Goal: Transaction & Acquisition: Purchase product/service

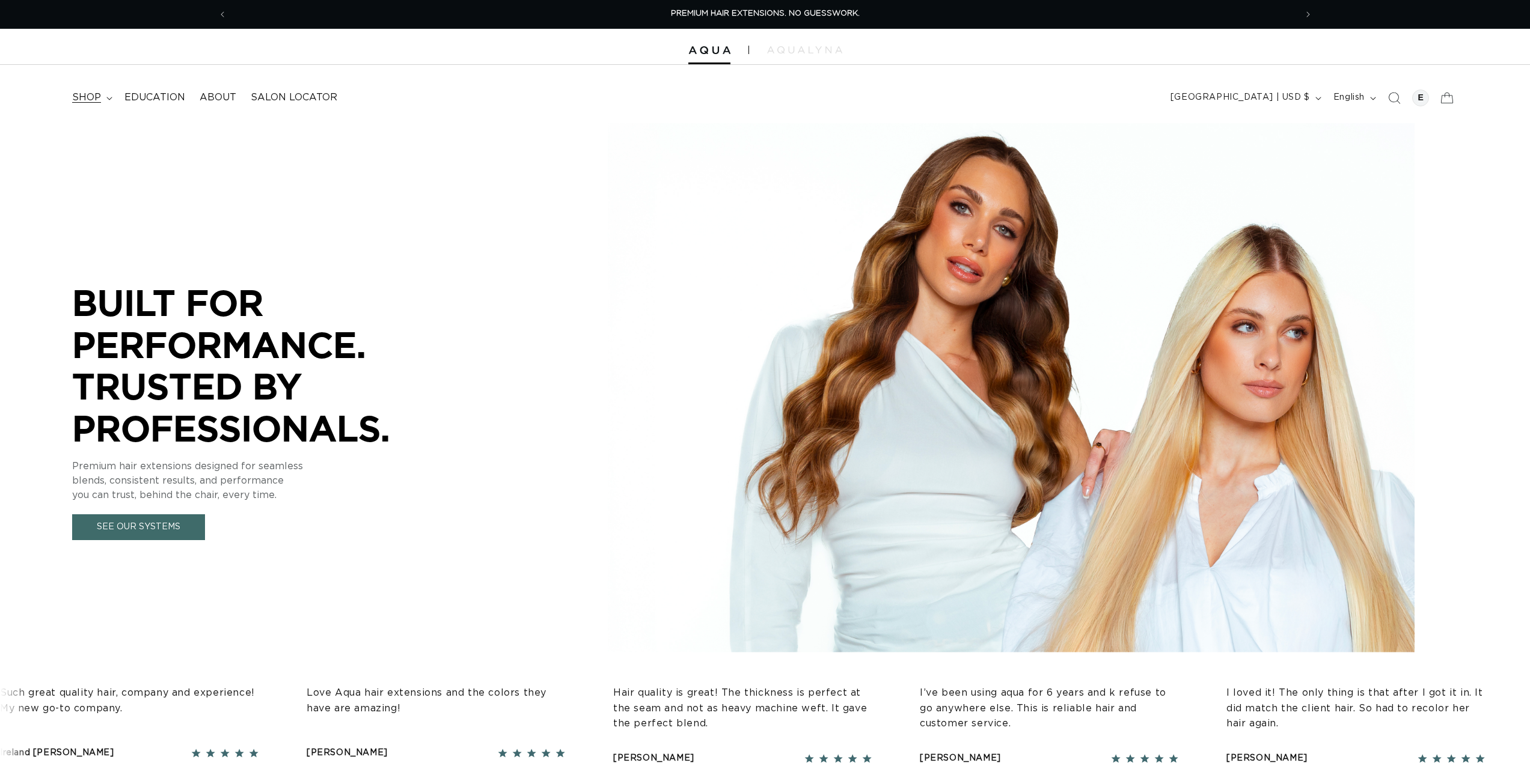
click at [83, 99] on span "shop" at bounding box center [86, 97] width 28 height 13
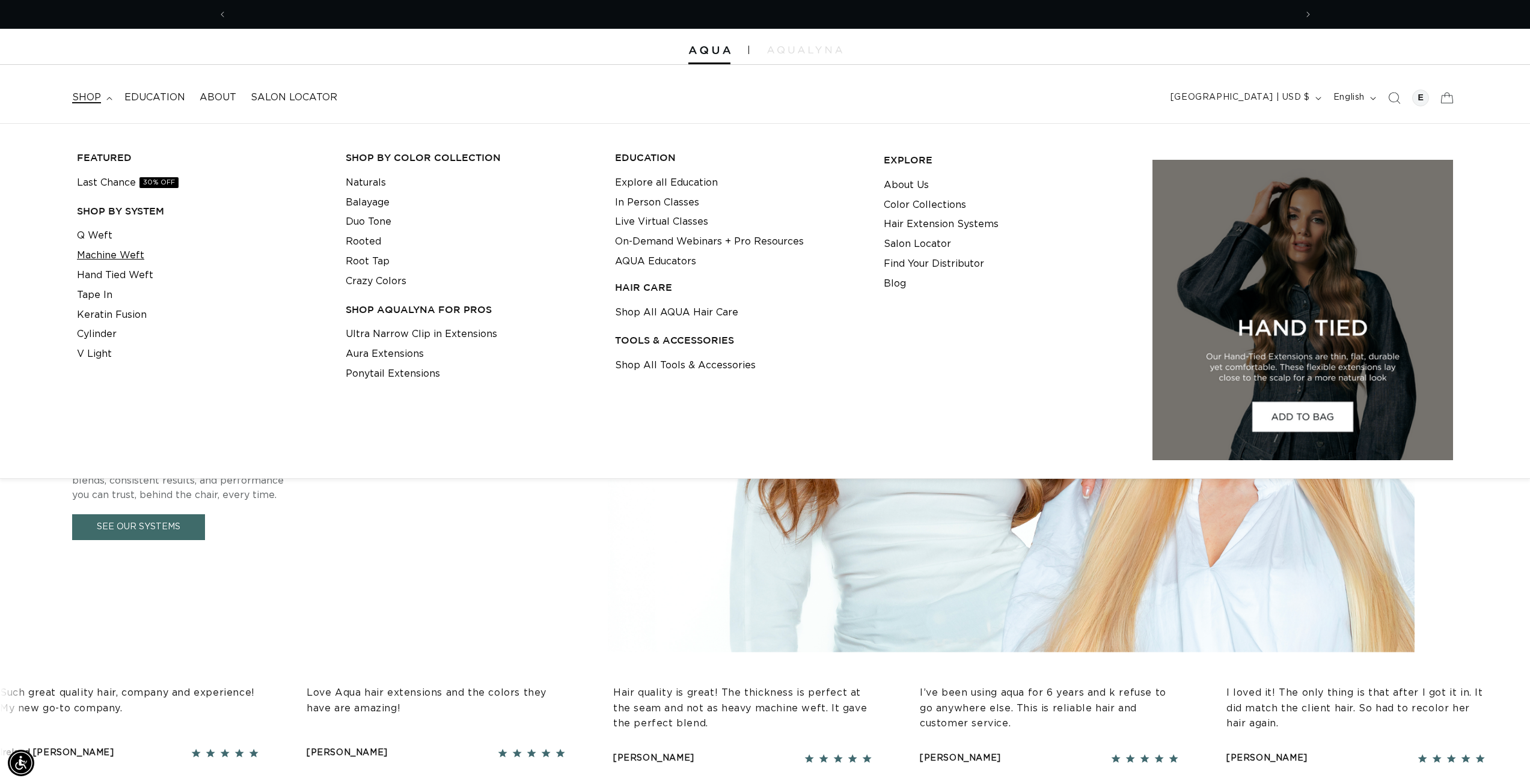
scroll to position [0, 1068]
click at [113, 254] on link "Machine Weft" at bounding box center [110, 255] width 67 height 20
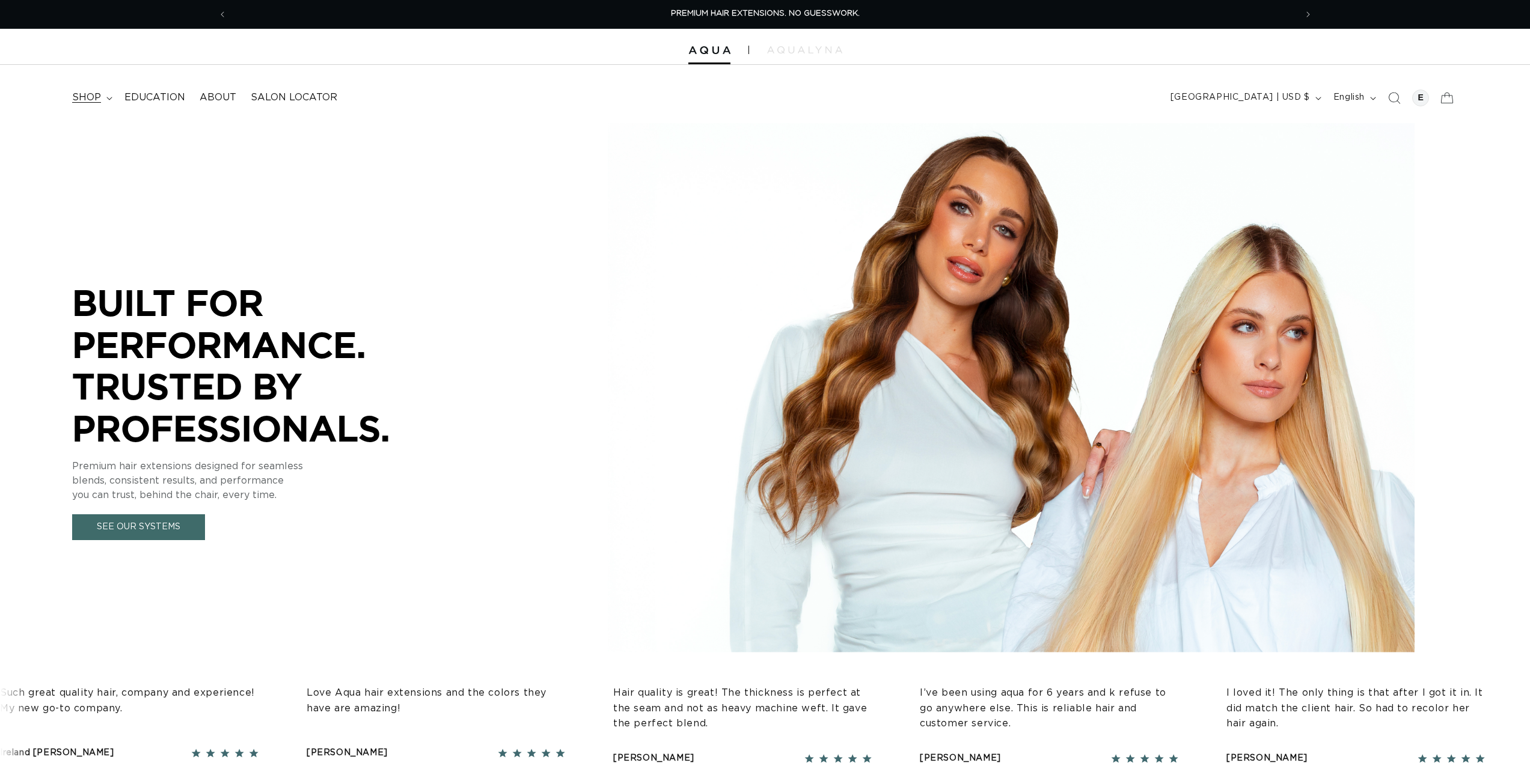
click at [85, 95] on span "shop" at bounding box center [86, 97] width 28 height 13
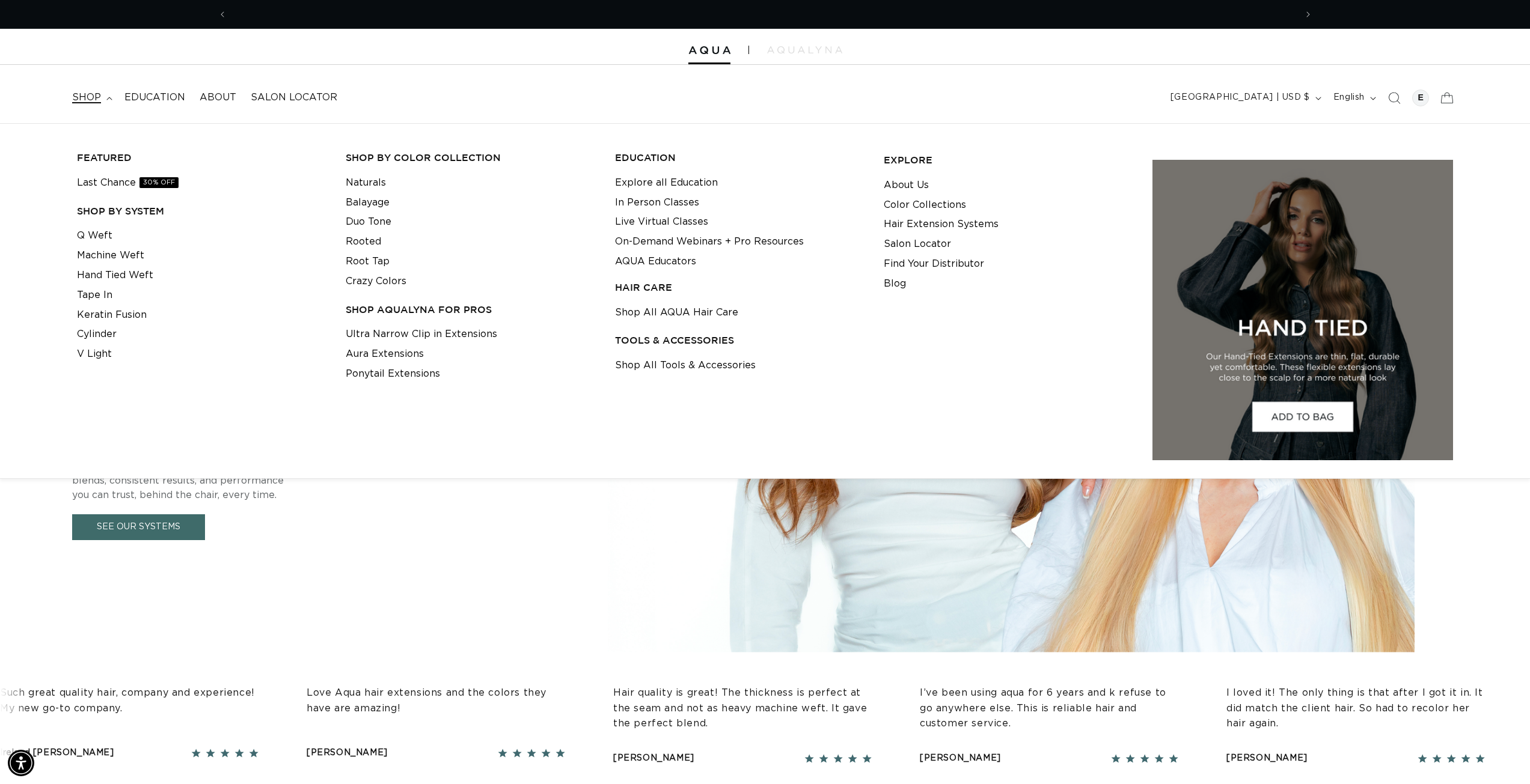
scroll to position [0, 1068]
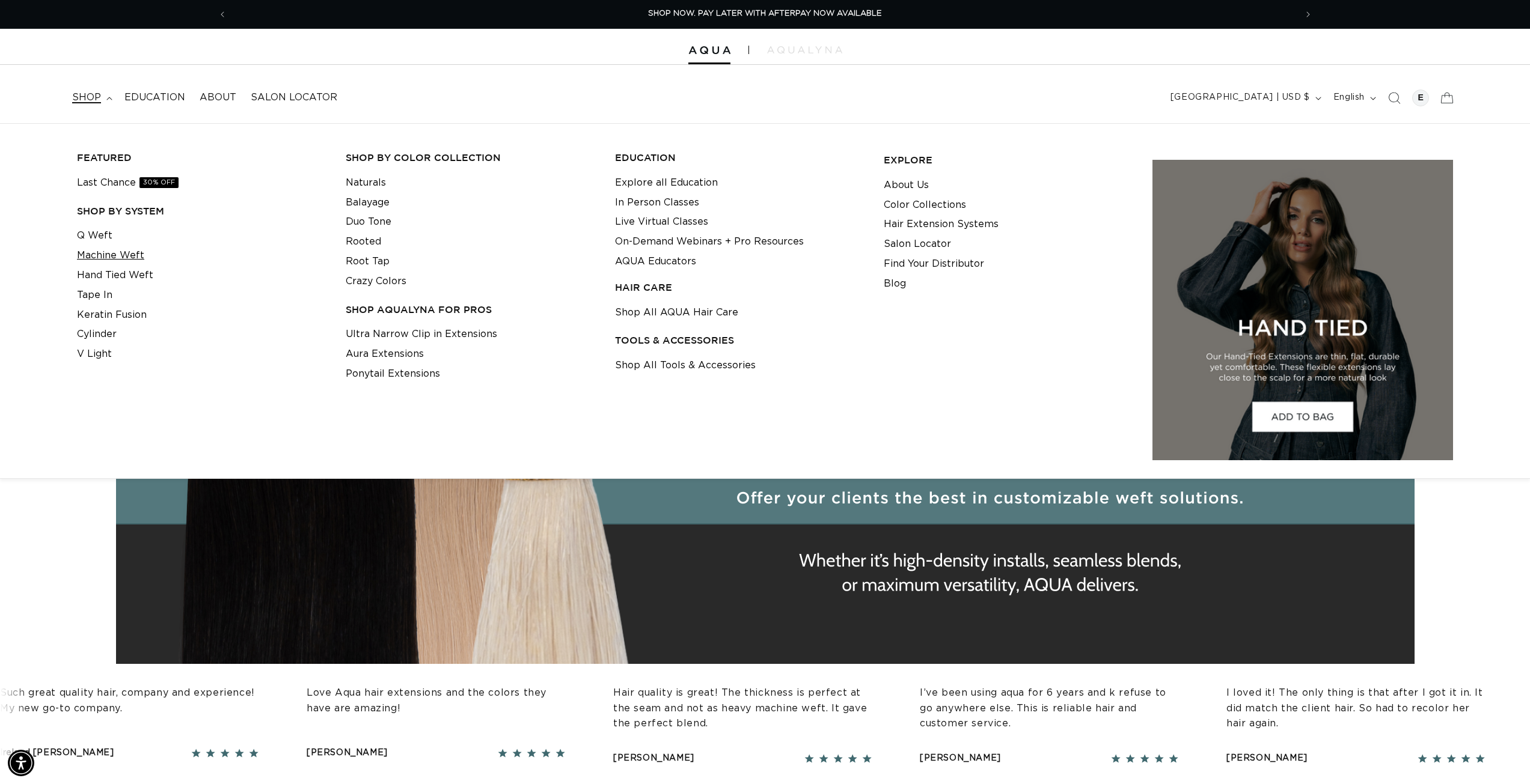
click at [127, 260] on link "Machine Weft" at bounding box center [110, 255] width 67 height 20
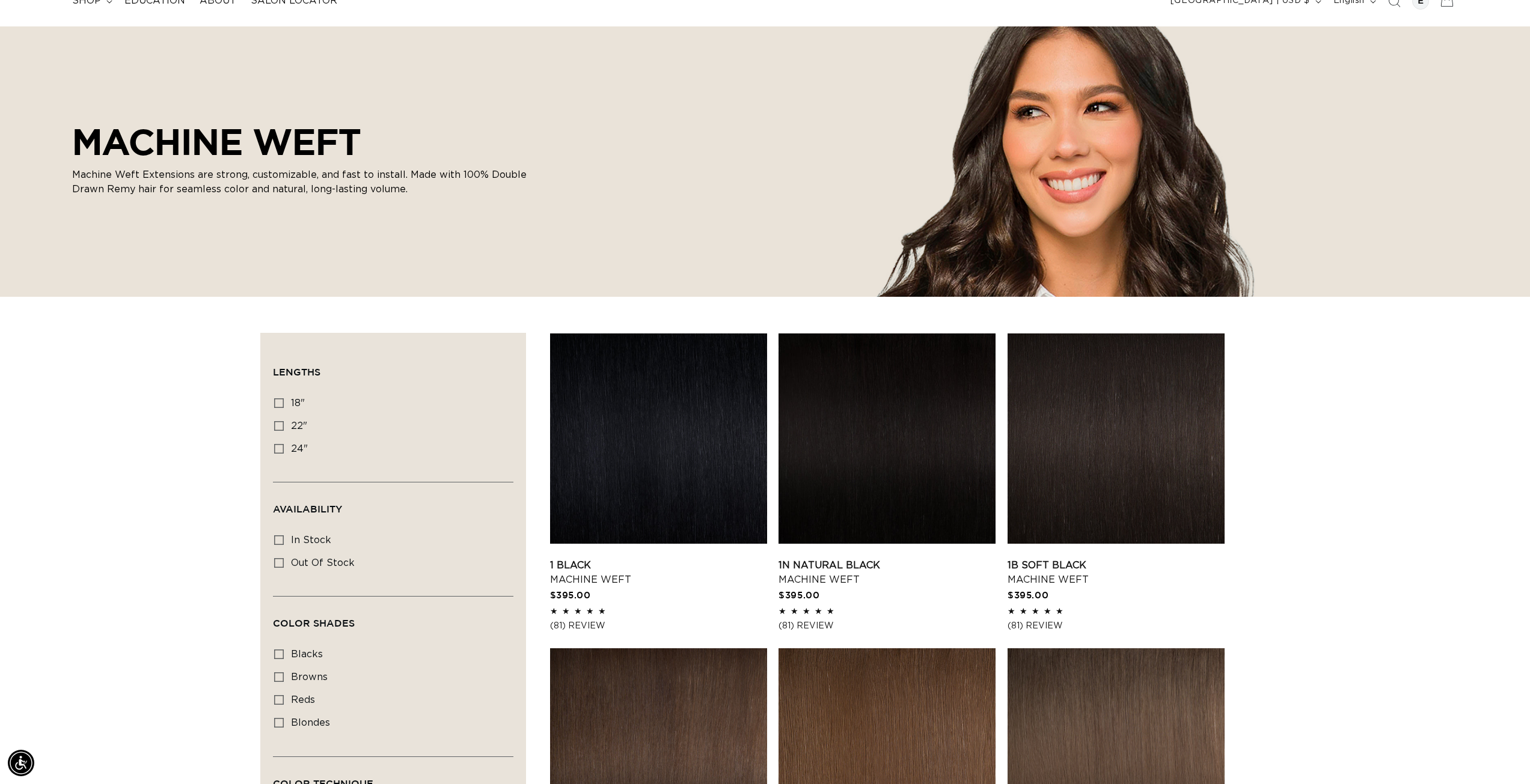
scroll to position [241, 0]
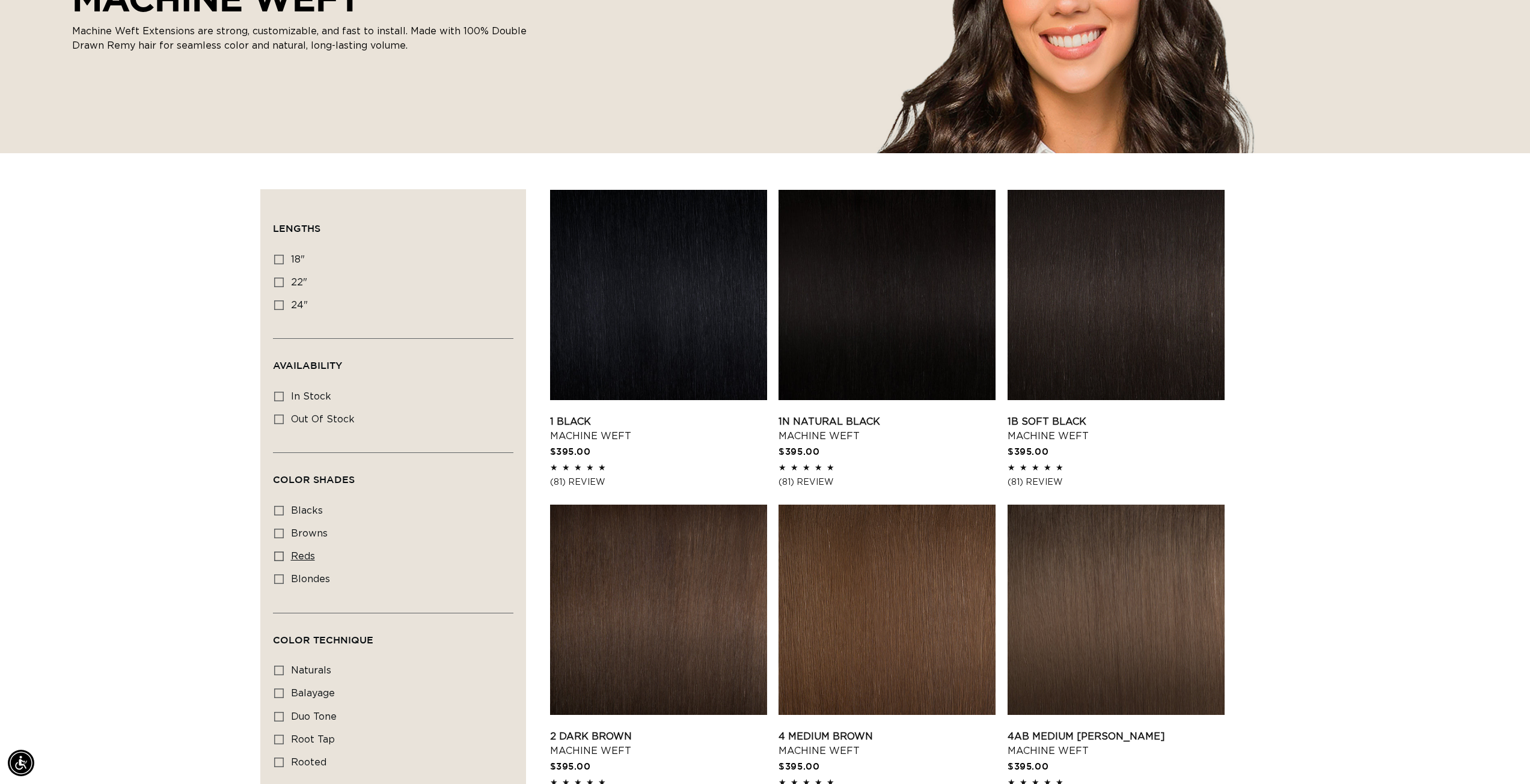
click at [276, 557] on icon at bounding box center [279, 555] width 9 height 9
click at [276, 557] on input "reds reds (4 products)" at bounding box center [279, 555] width 9 height 9
checkbox input "true"
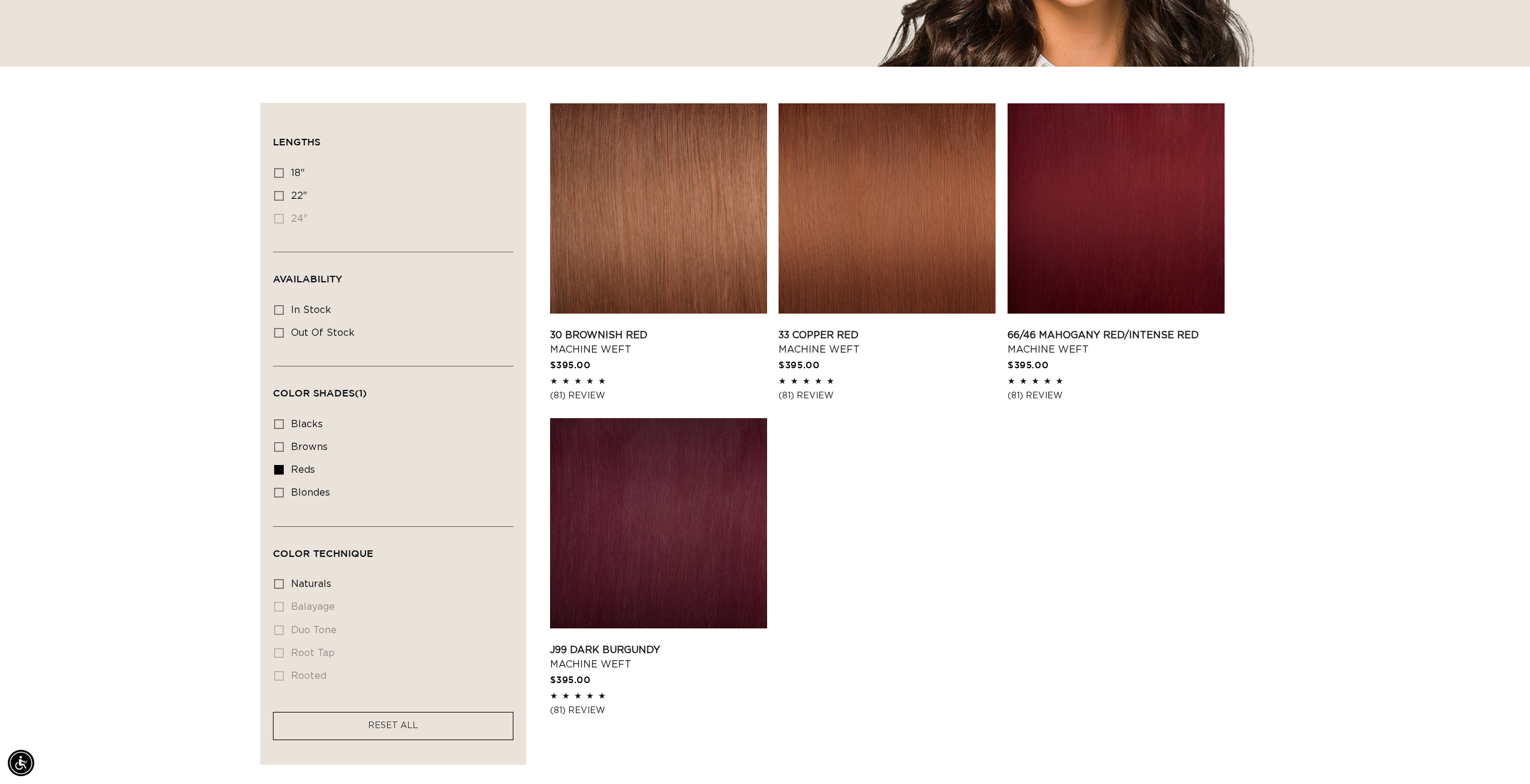
scroll to position [480, 0]
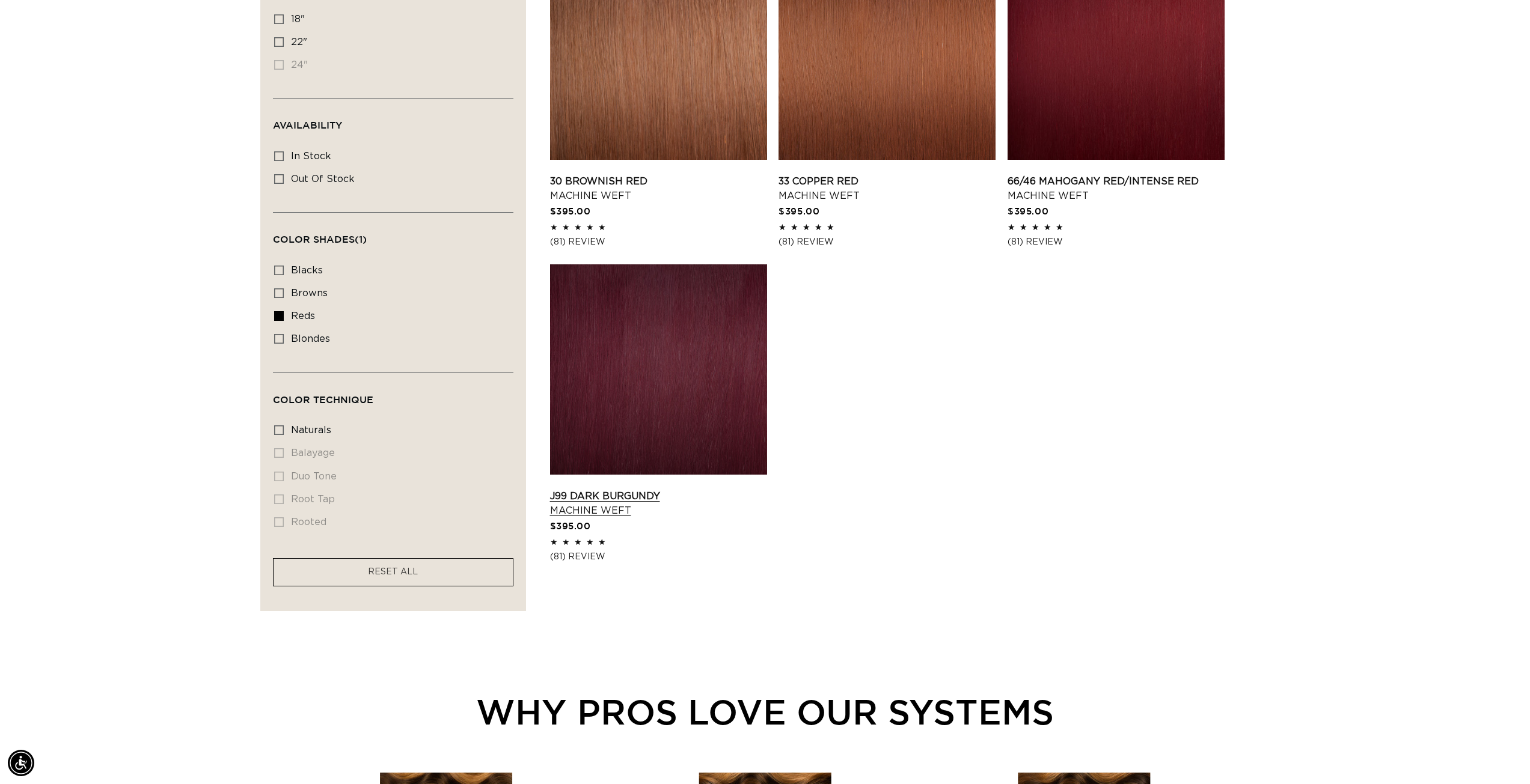
click at [642, 489] on link "J99 Dark Burgundy Machine Weft" at bounding box center [658, 503] width 217 height 28
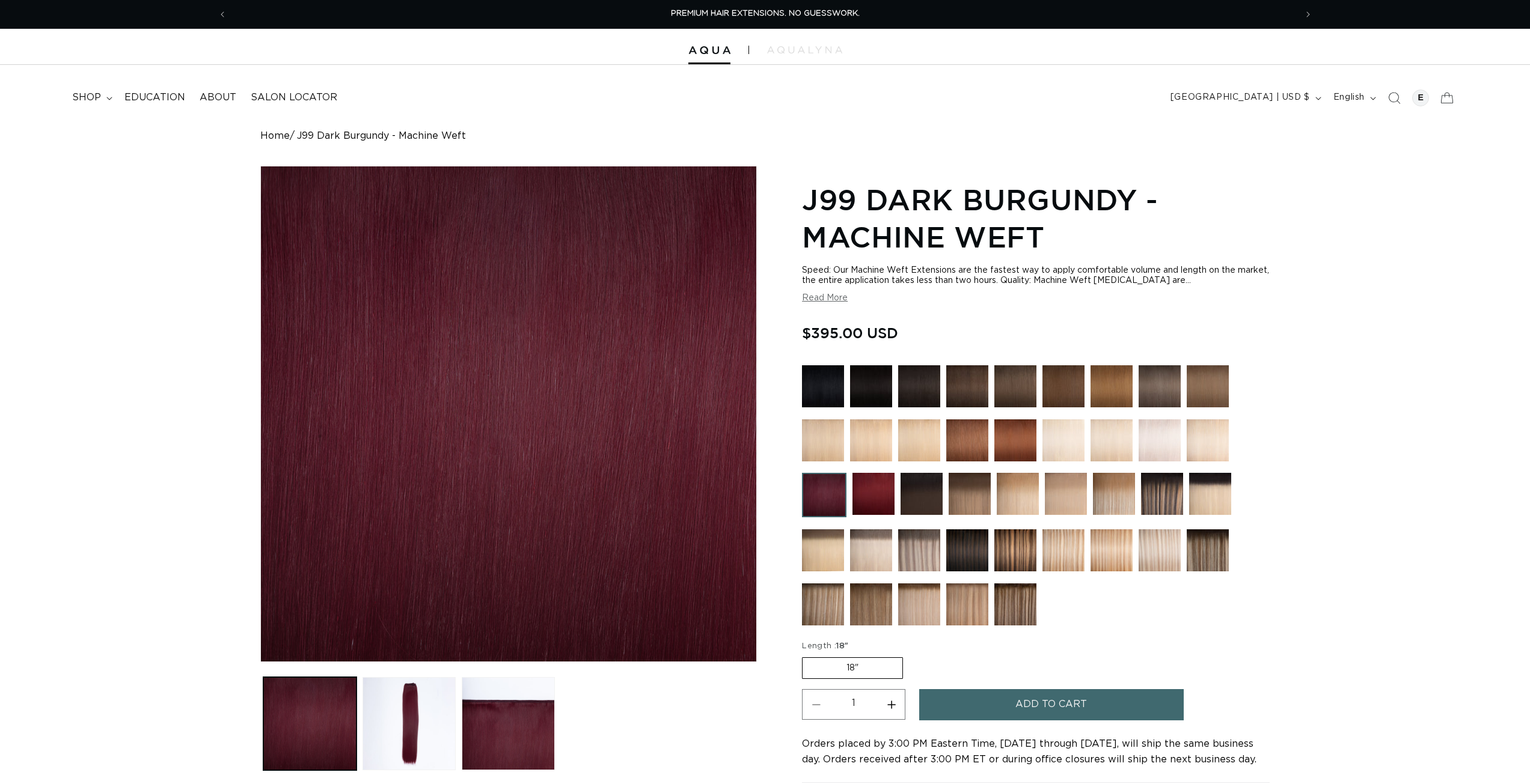
click at [949, 708] on button "Add to cart" at bounding box center [1051, 705] width 264 height 31
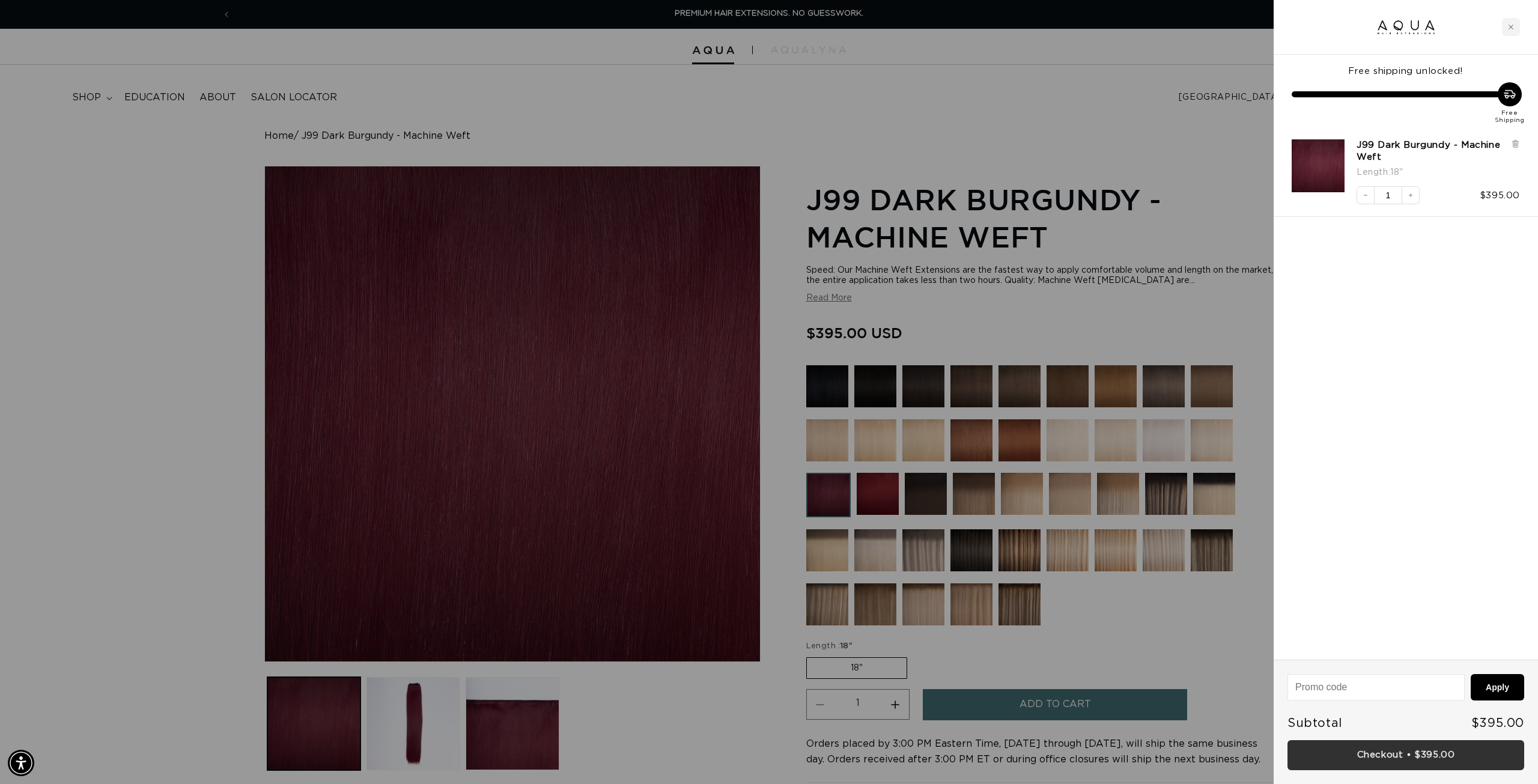
click at [1422, 756] on link "Checkout • $395.00" at bounding box center [1406, 756] width 236 height 31
